Goal: Task Accomplishment & Management: Complete application form

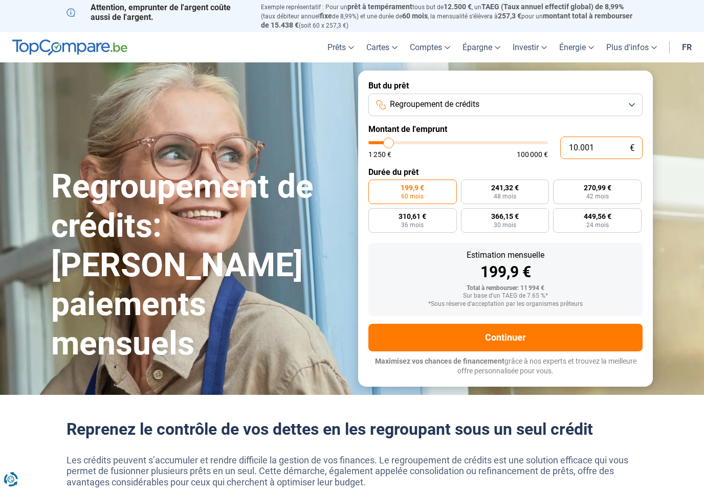
click at [610, 146] on input "10.001" at bounding box center [601, 148] width 82 height 23
type input "1.000"
type input "1250"
type input "100"
type input "1250"
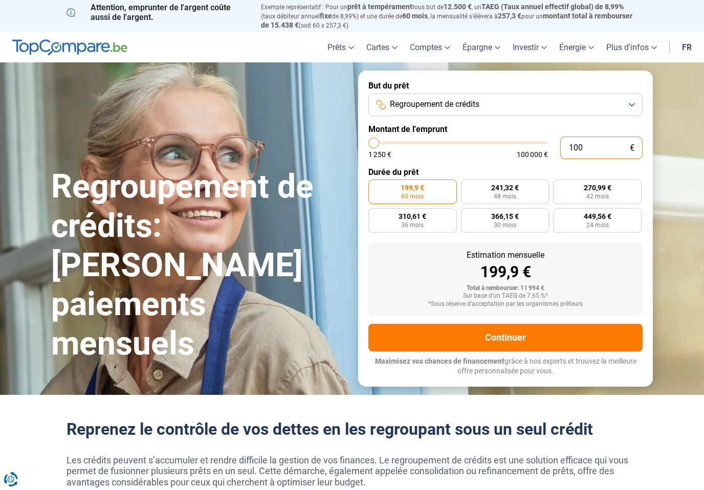
type input "10"
type input "1250"
type input "1"
type input "1250"
type input "0"
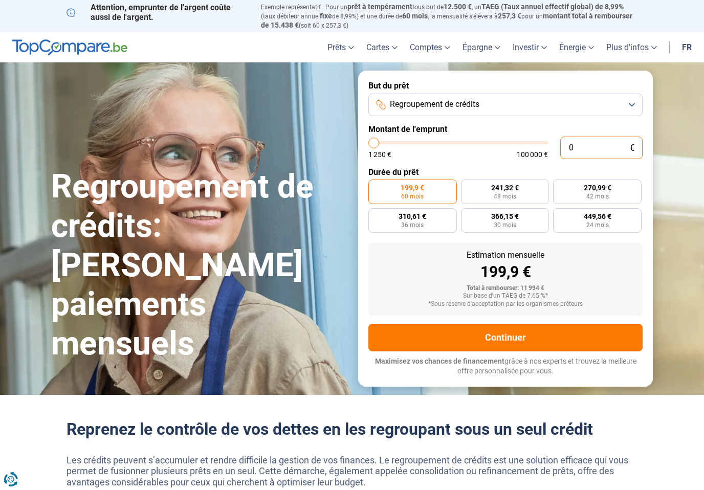
type input "1250"
type input "2"
type input "1250"
type input "28"
type input "1250"
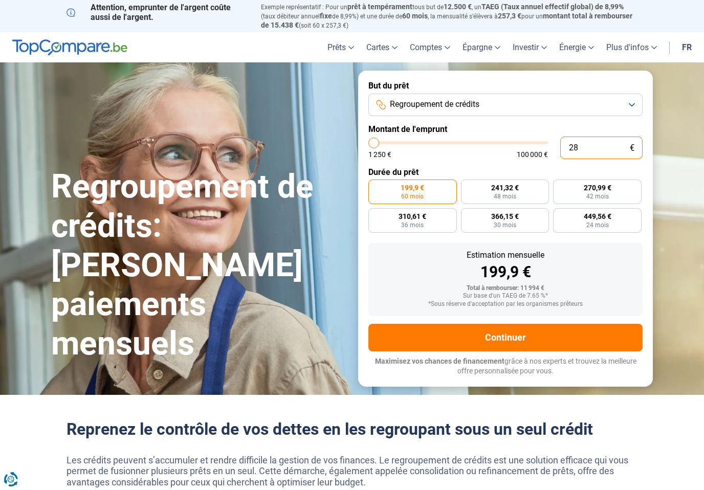
type input "280"
type input "1250"
type input "2.800"
type input "2750"
type input "28.000"
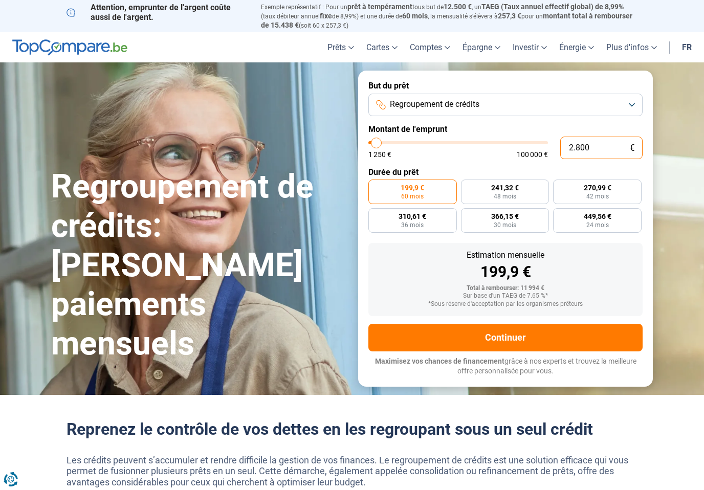
type input "28000"
click at [518, 162] on form "But du prêt Regroupement de crédits Montant de l'emprunt 28.000 € 1 250 € 100 0…" at bounding box center [505, 229] width 295 height 316
radio input "false"
